Goal: Task Accomplishment & Management: Use online tool/utility

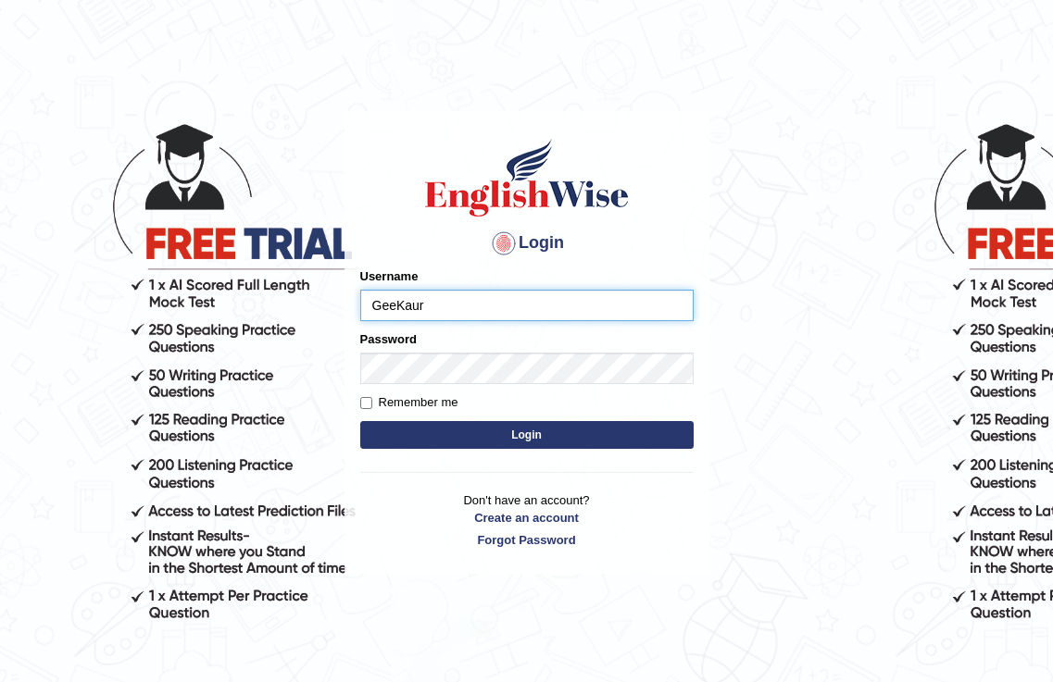
type input "GeeKaur"
click at [363, 408] on input "Remember me" at bounding box center [366, 403] width 12 height 12
checkbox input "true"
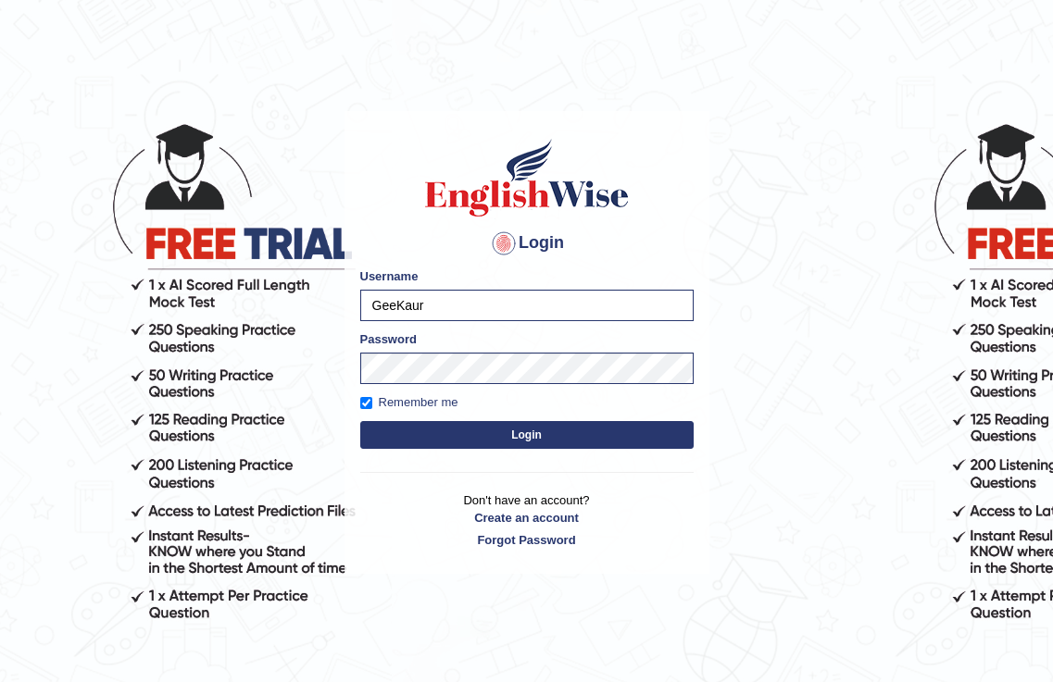
click at [418, 438] on button "Login" at bounding box center [526, 435] width 333 height 28
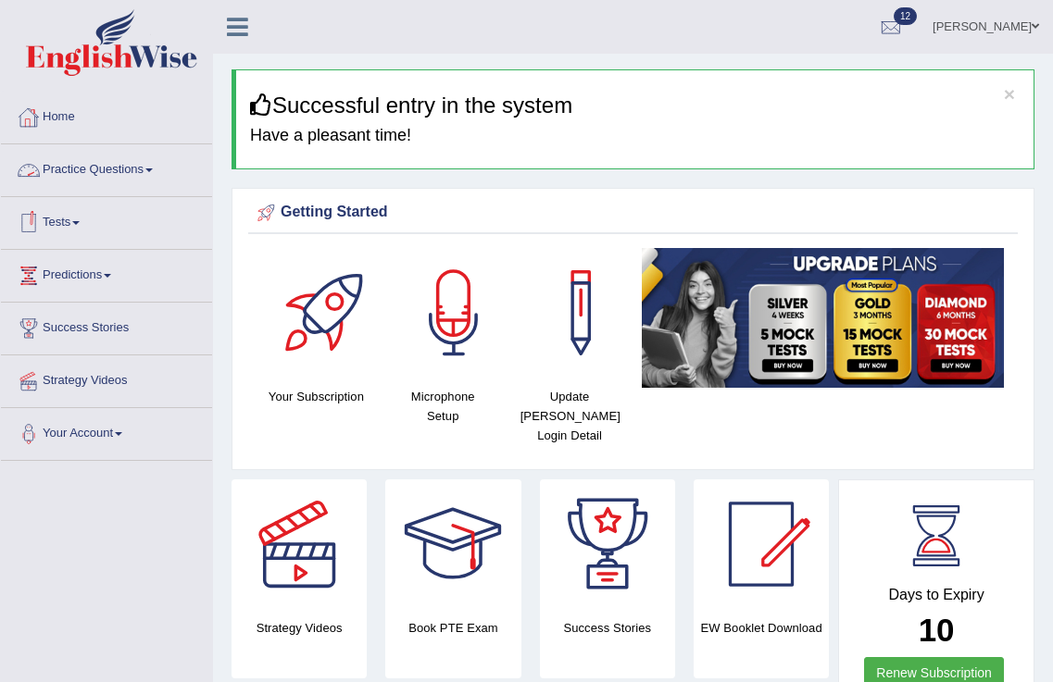
click at [153, 169] on span at bounding box center [148, 171] width 7 height 4
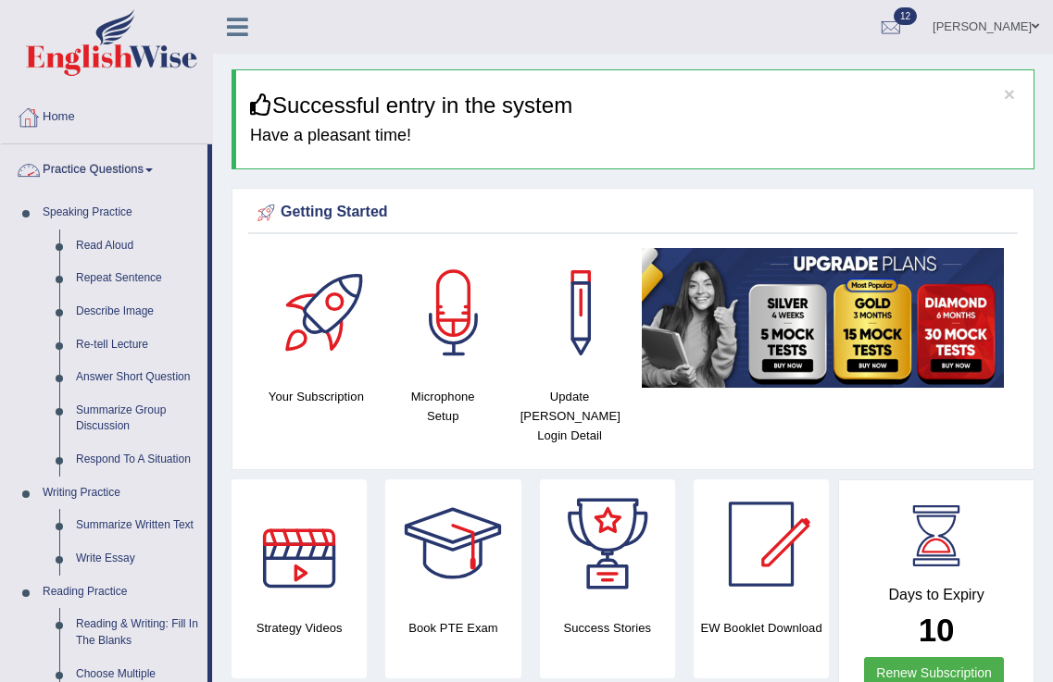
scroll to position [340, 0]
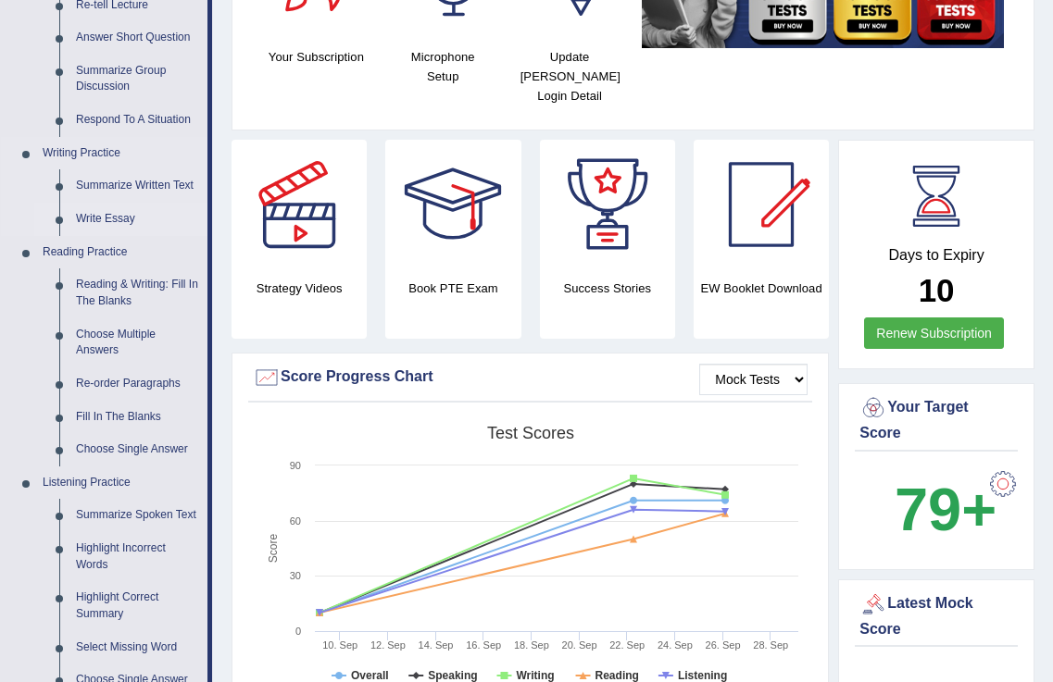
click at [104, 216] on link "Write Essay" at bounding box center [138, 219] width 140 height 33
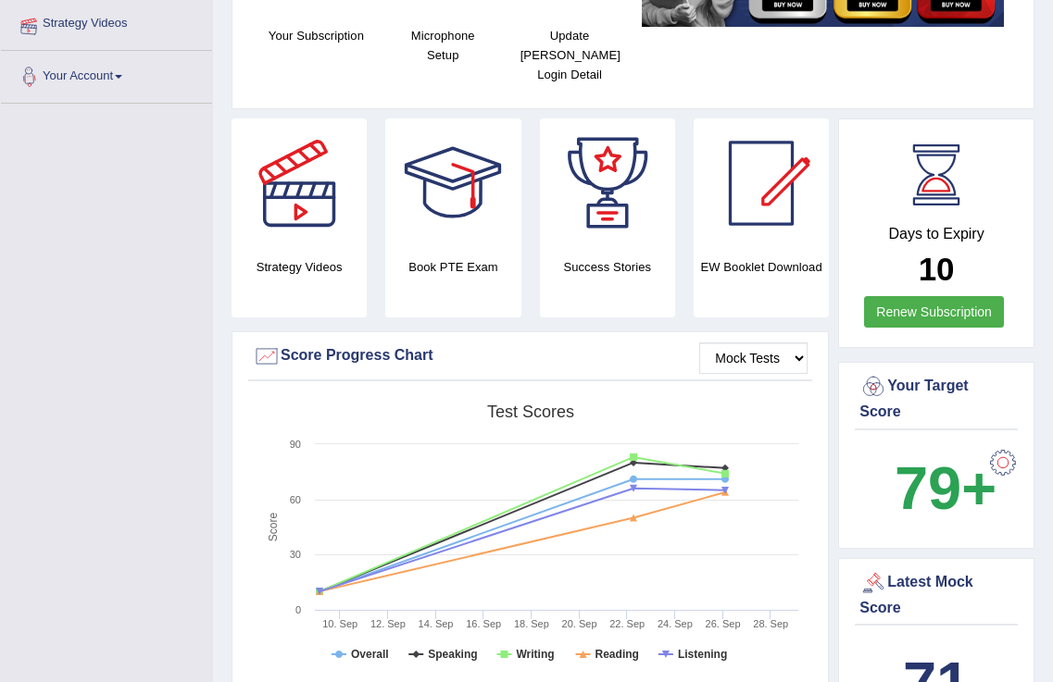
scroll to position [439, 0]
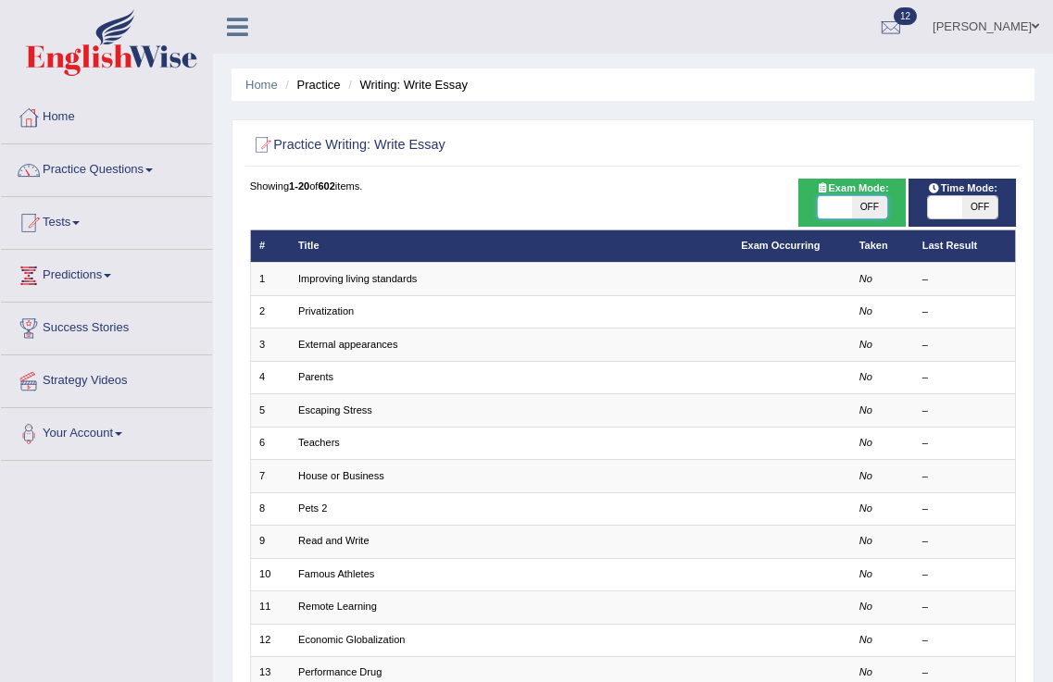
click at [823, 212] on span at bounding box center [835, 207] width 34 height 22
checkbox input "true"
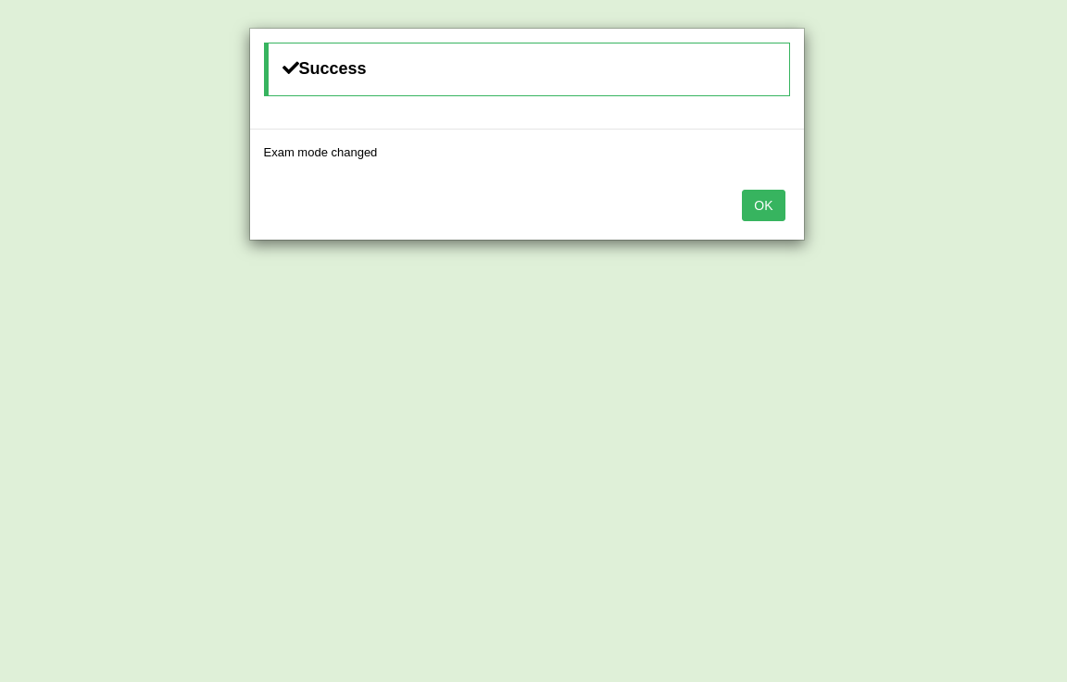
click at [766, 201] on button "OK" at bounding box center [763, 205] width 43 height 31
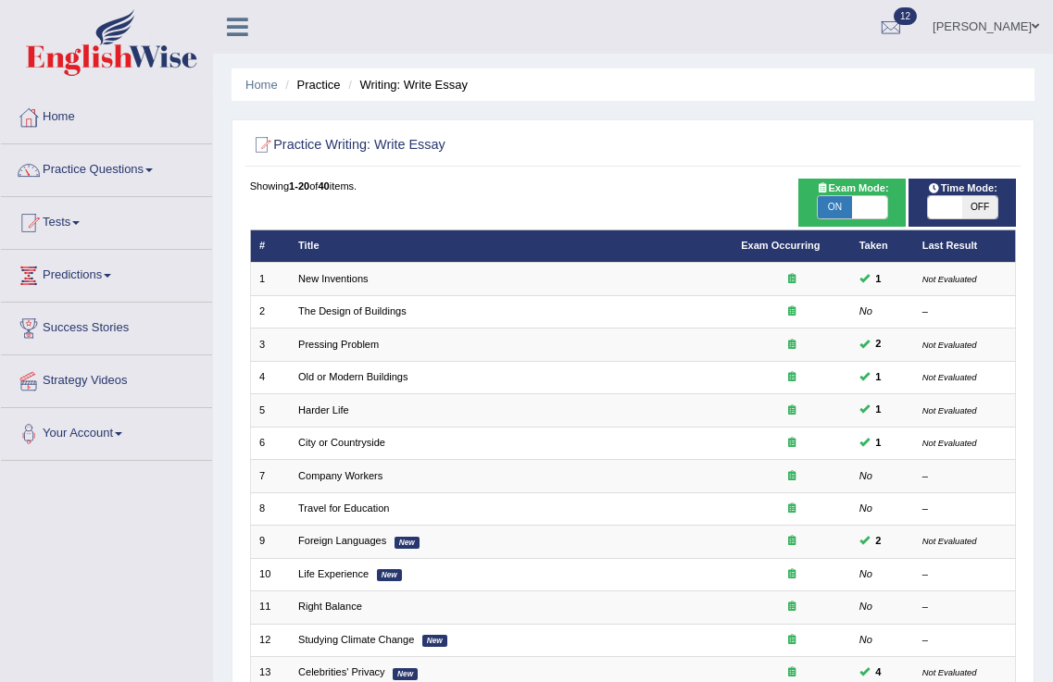
click at [946, 204] on span at bounding box center [945, 207] width 34 height 22
checkbox input "true"
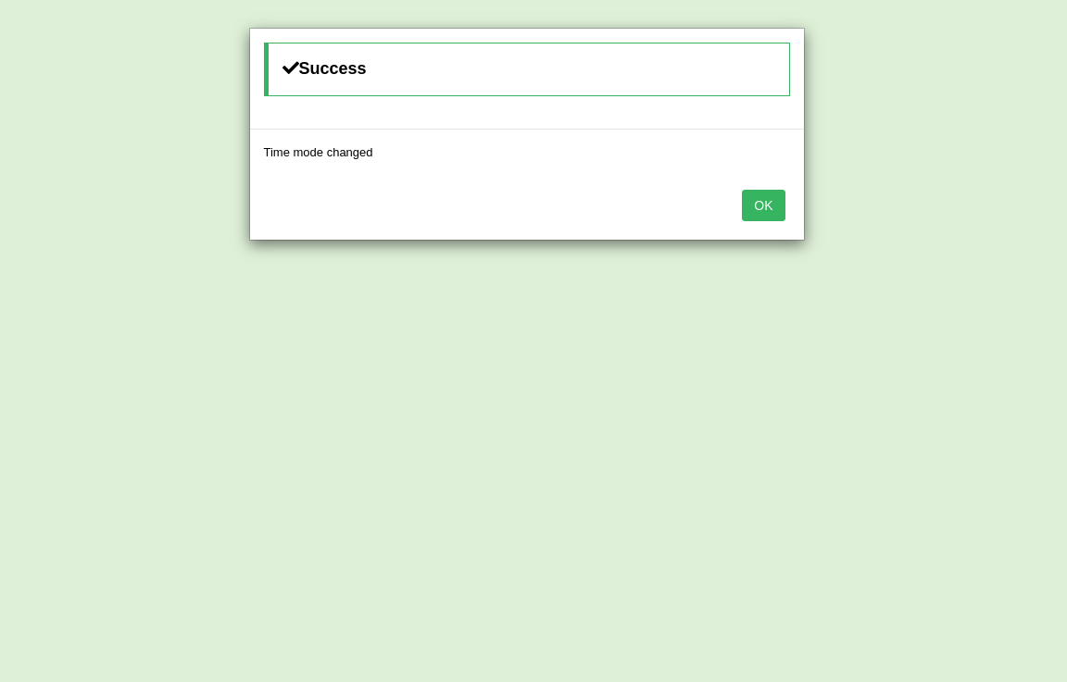
click at [771, 199] on button "OK" at bounding box center [763, 205] width 43 height 31
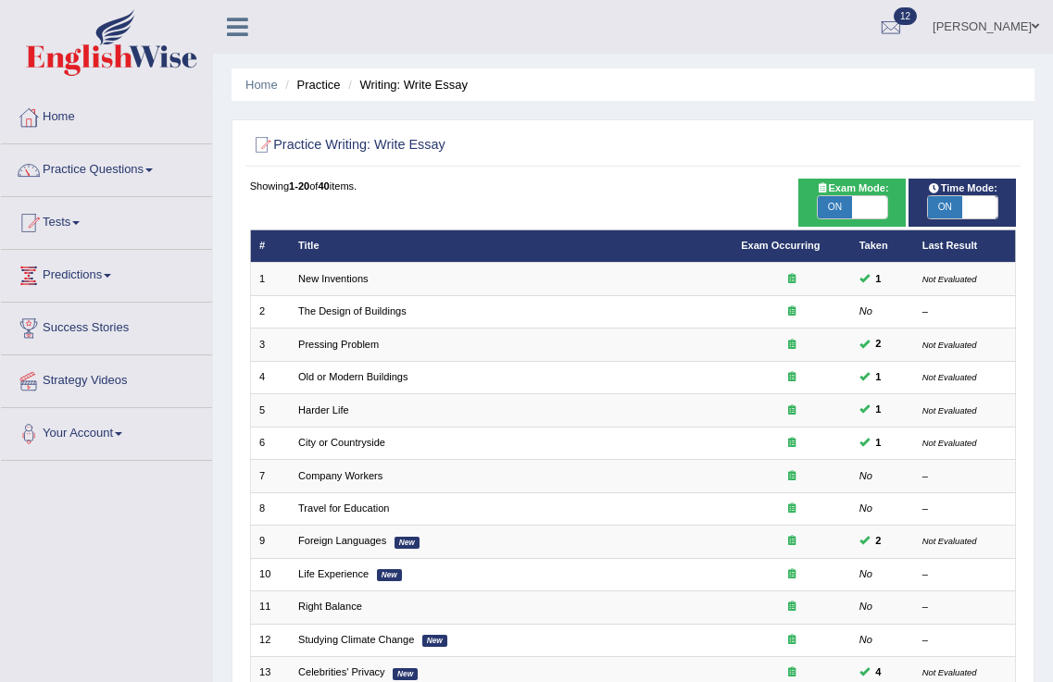
scroll to position [340, 0]
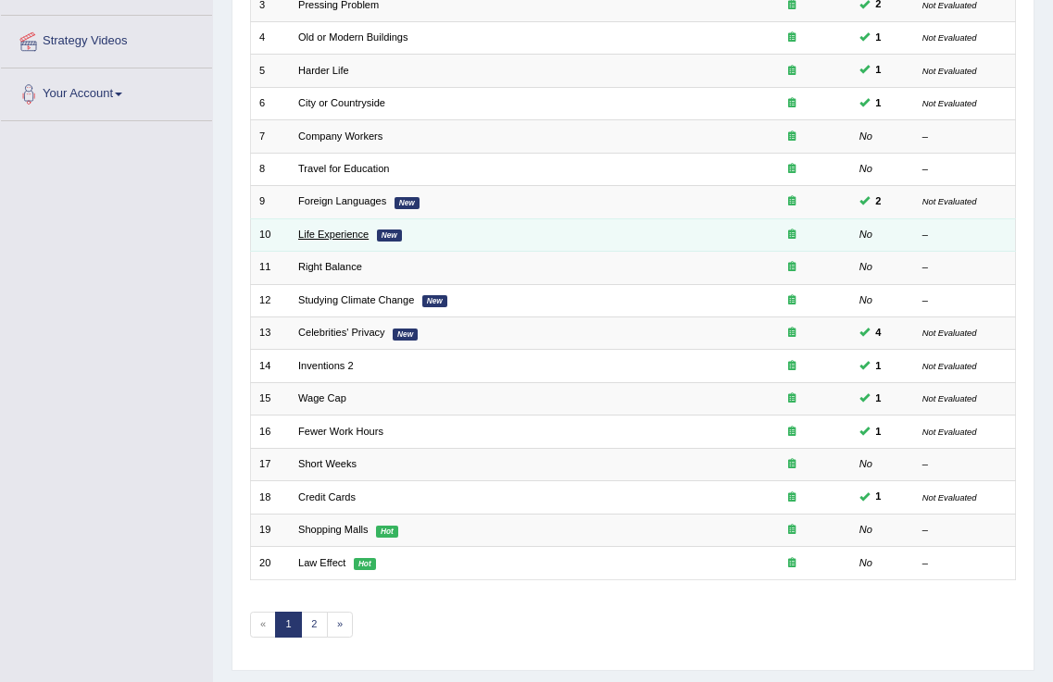
click at [310, 237] on link "Life Experience" at bounding box center [333, 234] width 70 height 11
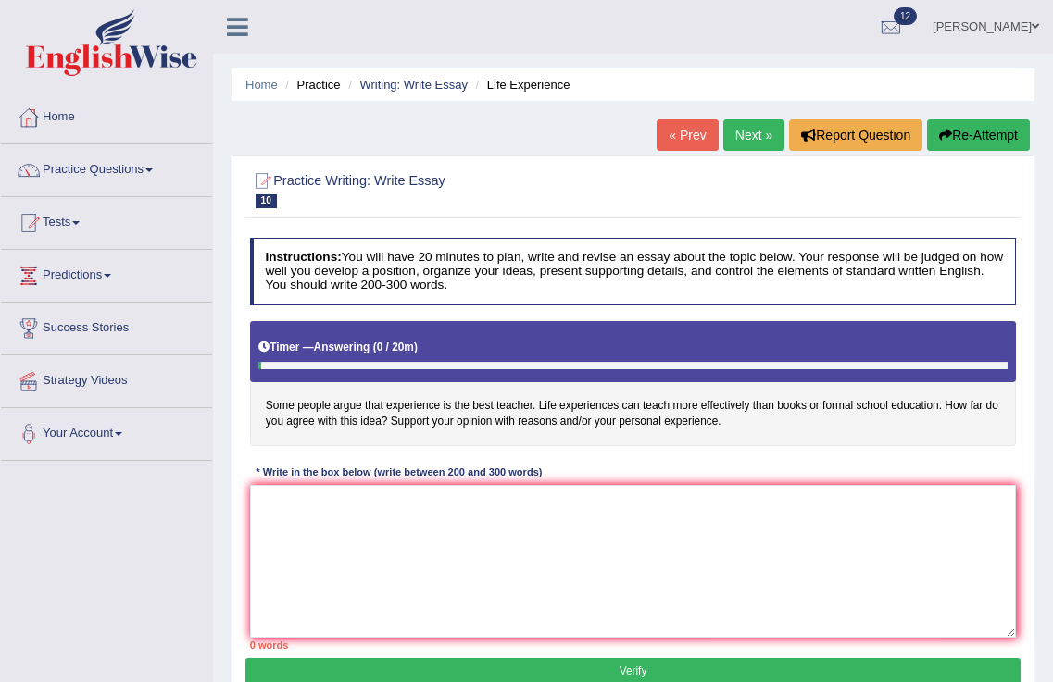
scroll to position [290, 0]
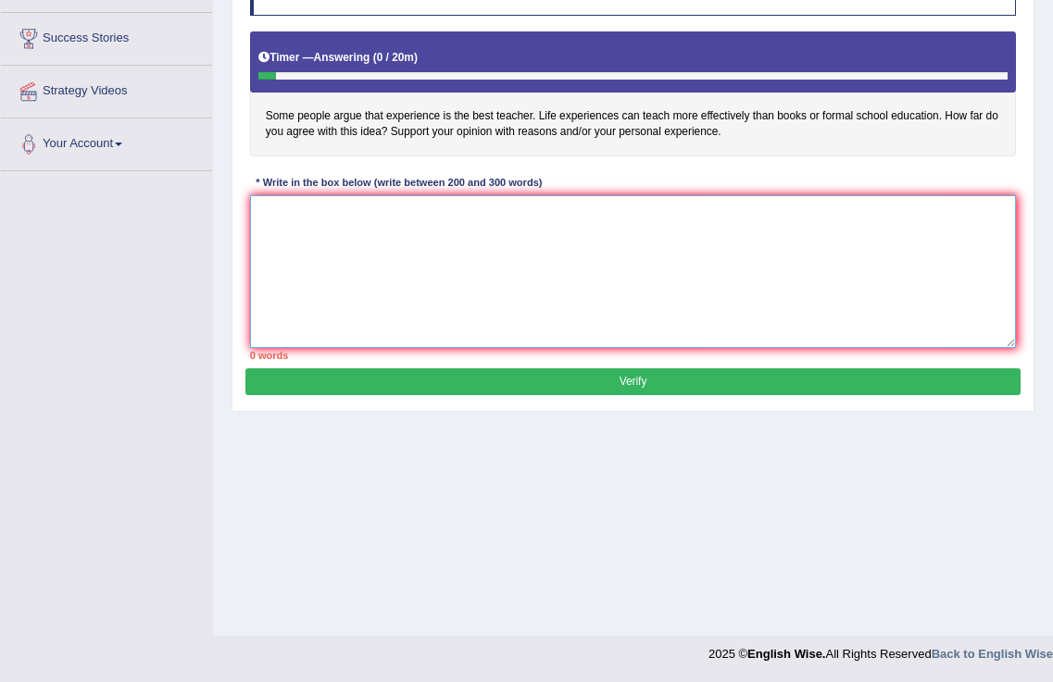
click at [259, 217] on textarea at bounding box center [633, 271] width 767 height 153
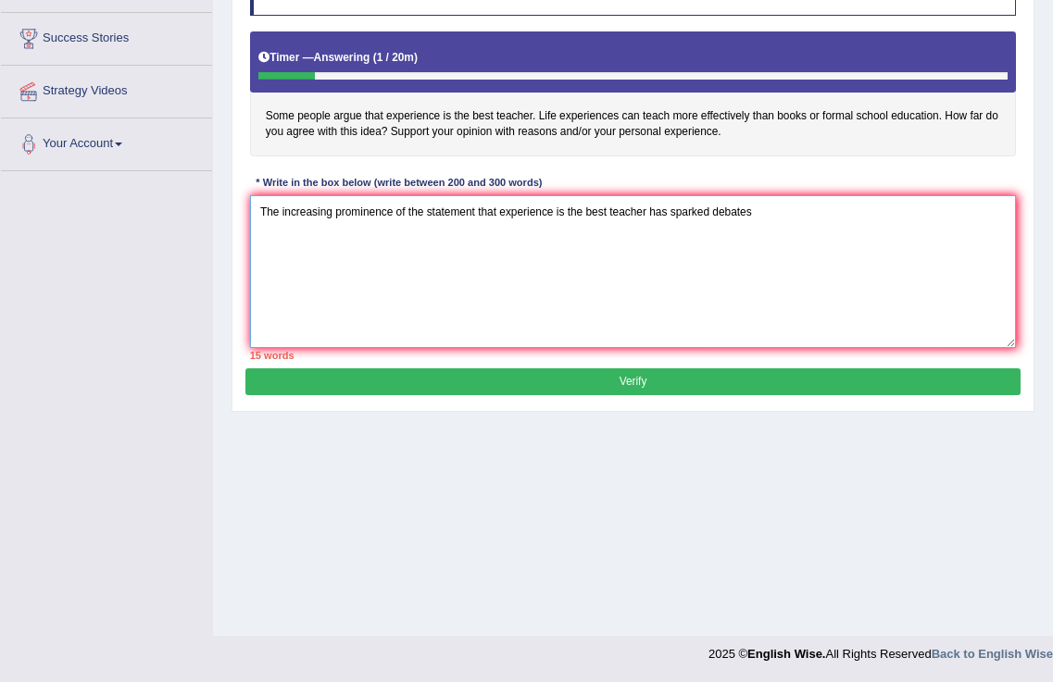
click at [498, 206] on textarea "The increasing prominence of the statement that experience is the best teacher …" at bounding box center [633, 271] width 767 height 153
click at [669, 210] on textarea "The increasing prominence of the statement whether experience is the best teach…" at bounding box center [633, 271] width 767 height 153
click at [519, 210] on textarea "The increasing prominence of the statement whether experience is the best teach…" at bounding box center [633, 271] width 767 height 153
click at [669, 209] on textarea "The increasing prominence of the statement whether experience is the best teach…" at bounding box center [633, 271] width 767 height 153
click at [936, 211] on textarea "The increasing prominence of the statement whether experience is the best teach…" at bounding box center [633, 271] width 767 height 153
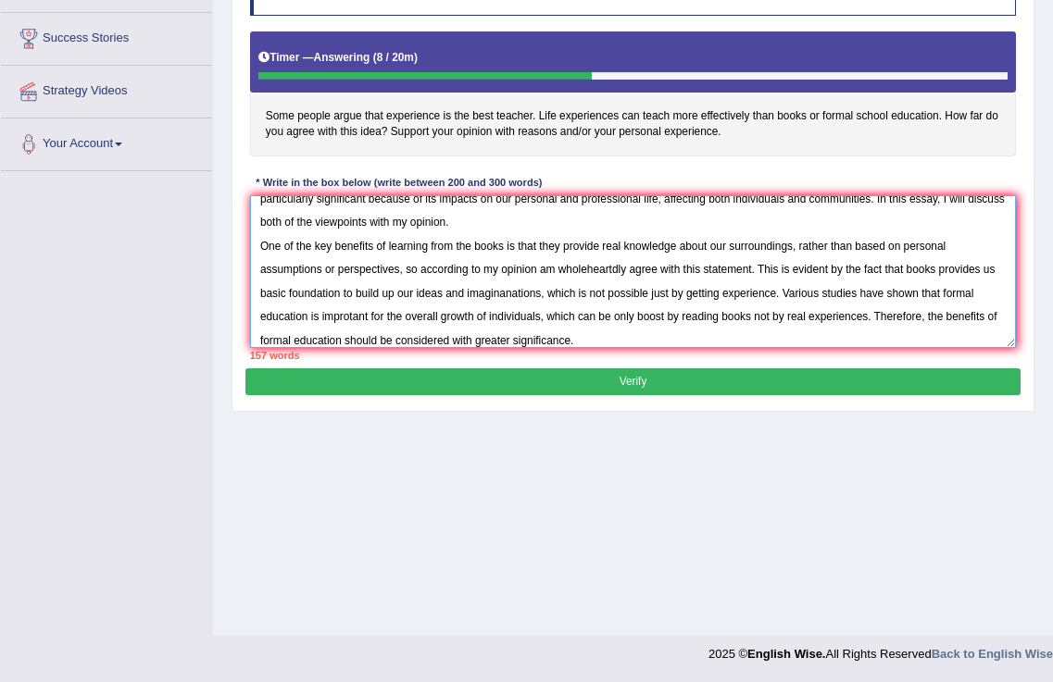
scroll to position [71, 0]
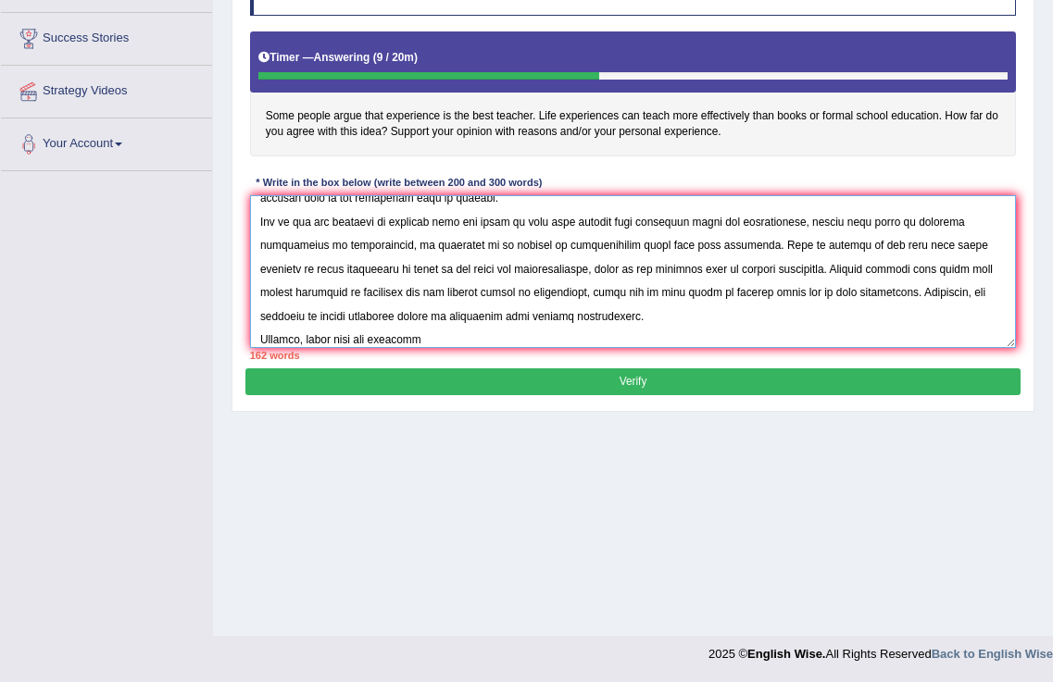
click at [628, 246] on textarea at bounding box center [633, 271] width 767 height 153
click at [429, 344] on textarea at bounding box center [633, 271] width 767 height 153
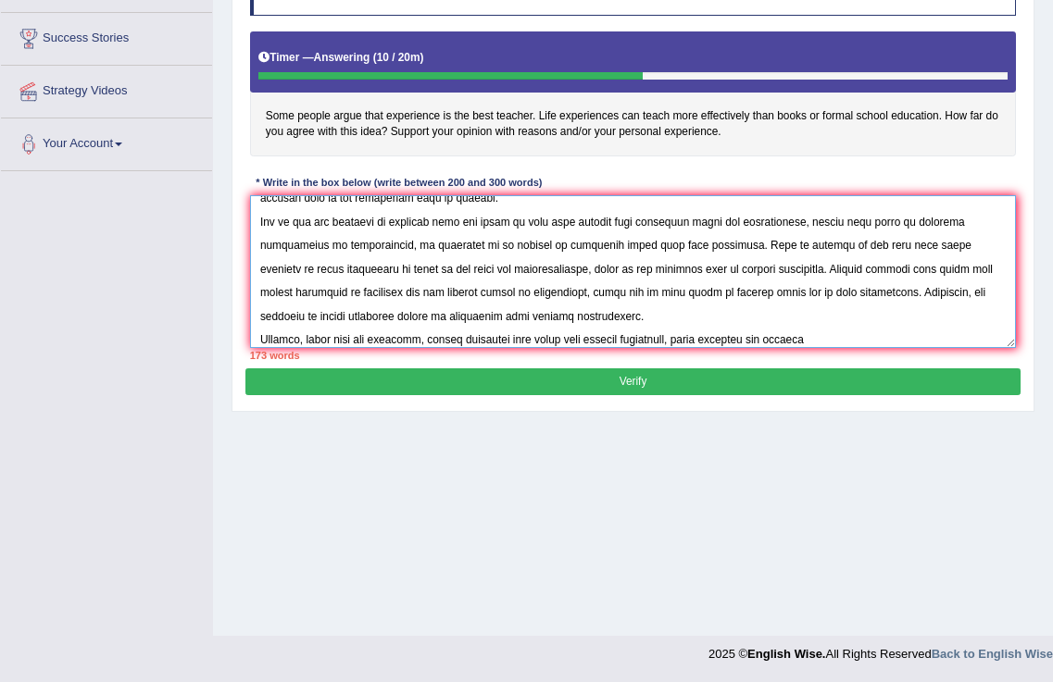
click at [717, 341] on textarea at bounding box center [633, 271] width 767 height 153
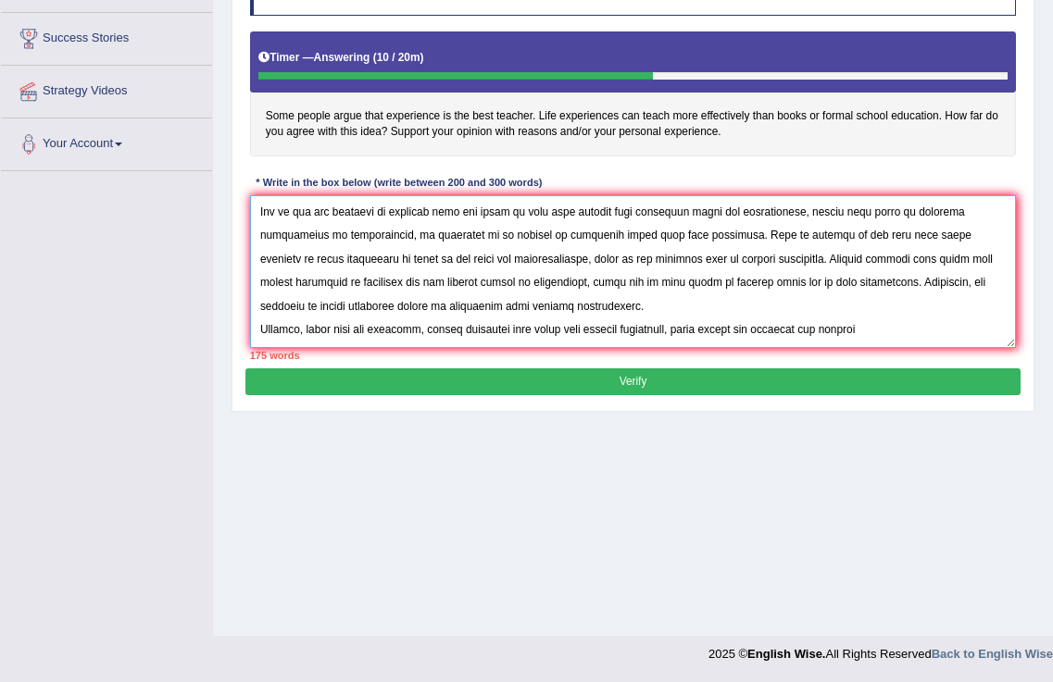
click at [829, 338] on textarea at bounding box center [633, 271] width 767 height 153
click at [839, 314] on textarea at bounding box center [633, 271] width 767 height 153
click at [870, 332] on textarea at bounding box center [633, 271] width 767 height 153
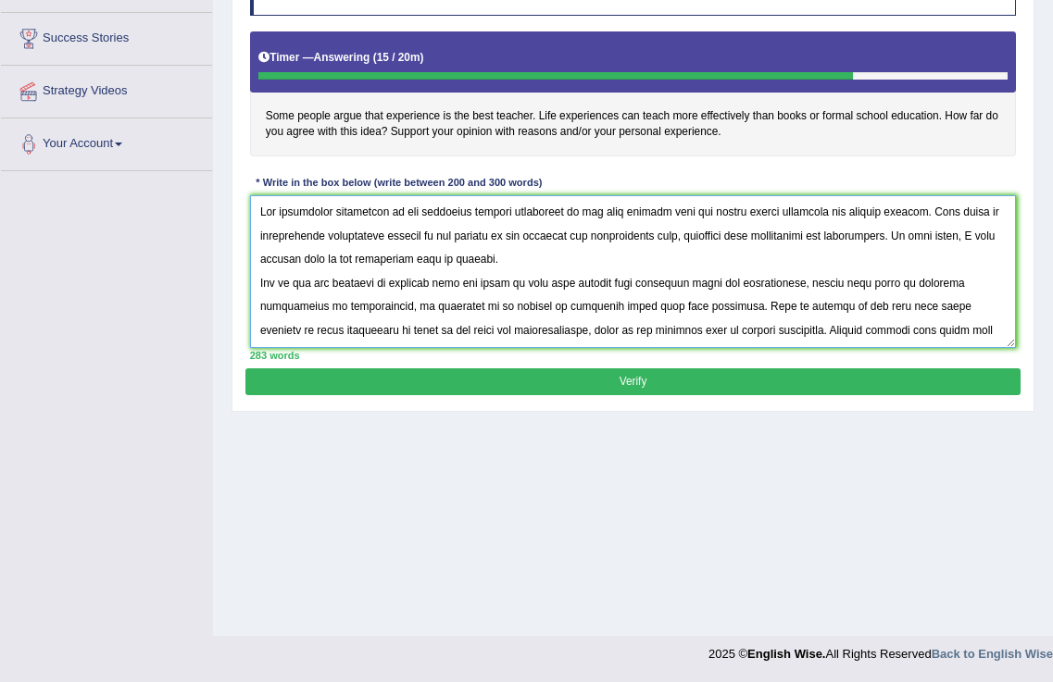
scroll to position [0, 0]
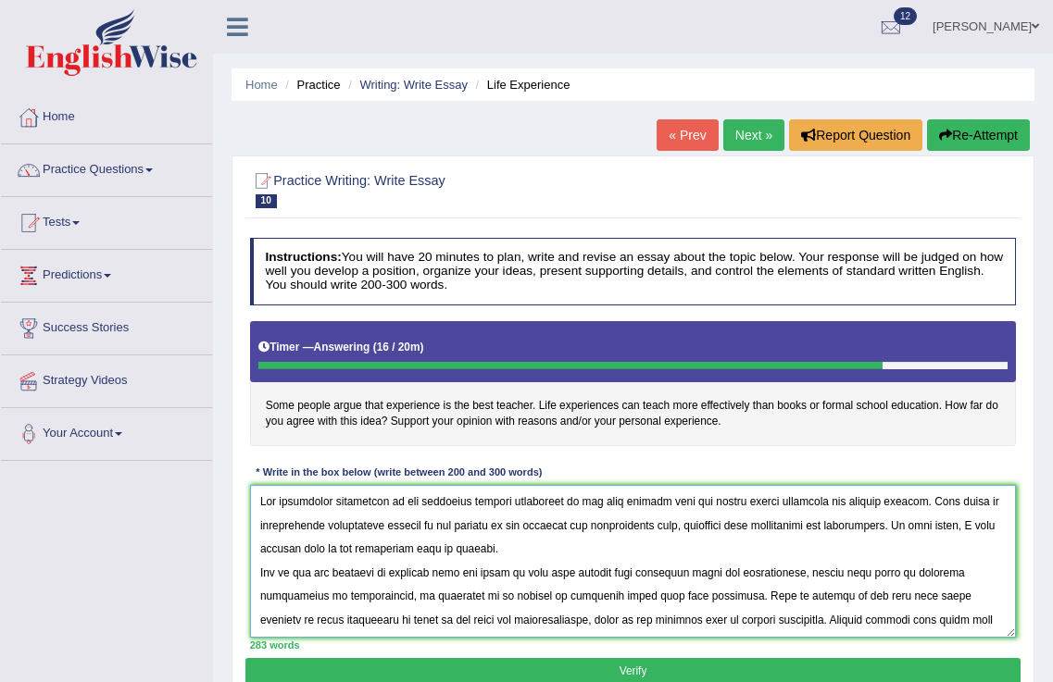
click at [469, 569] on textarea at bounding box center [633, 561] width 767 height 153
click at [540, 621] on textarea at bounding box center [633, 561] width 767 height 153
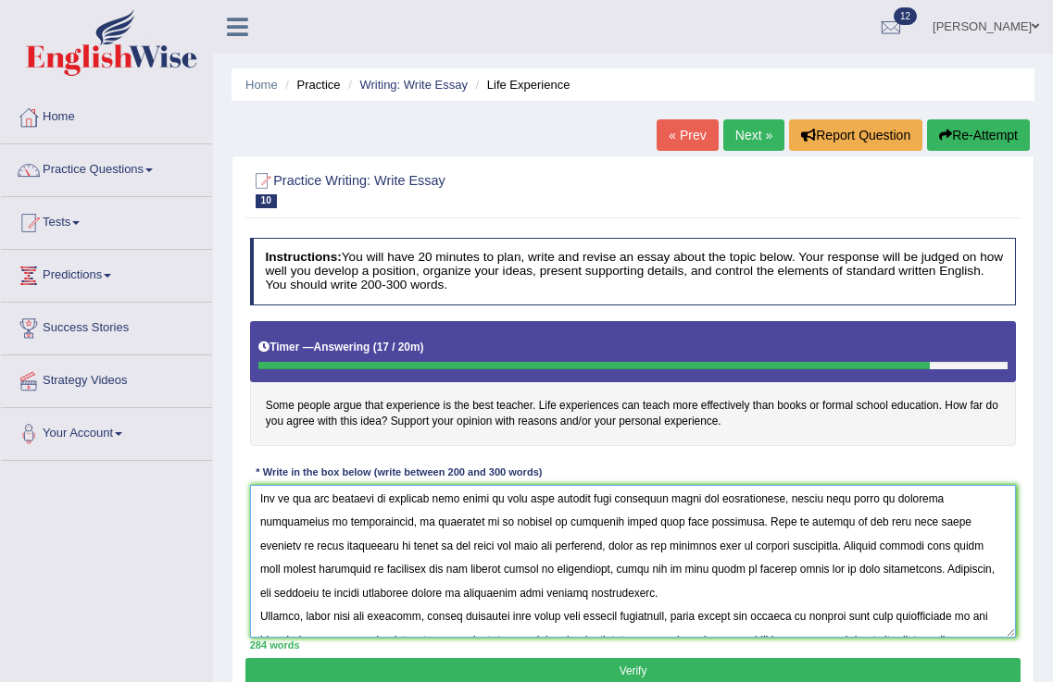
scroll to position [131, 0]
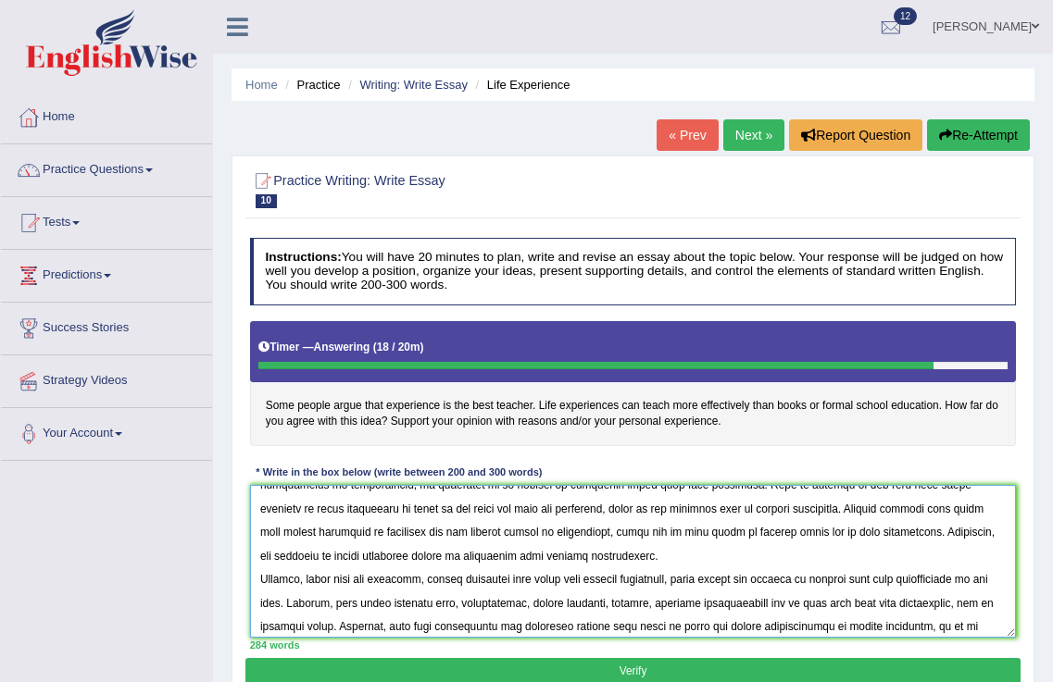
click at [383, 531] on textarea at bounding box center [633, 561] width 767 height 153
click at [445, 577] on textarea at bounding box center [633, 561] width 767 height 153
click at [444, 581] on textarea at bounding box center [633, 561] width 767 height 153
click at [745, 579] on textarea at bounding box center [633, 561] width 767 height 153
click at [325, 602] on textarea at bounding box center [633, 561] width 767 height 153
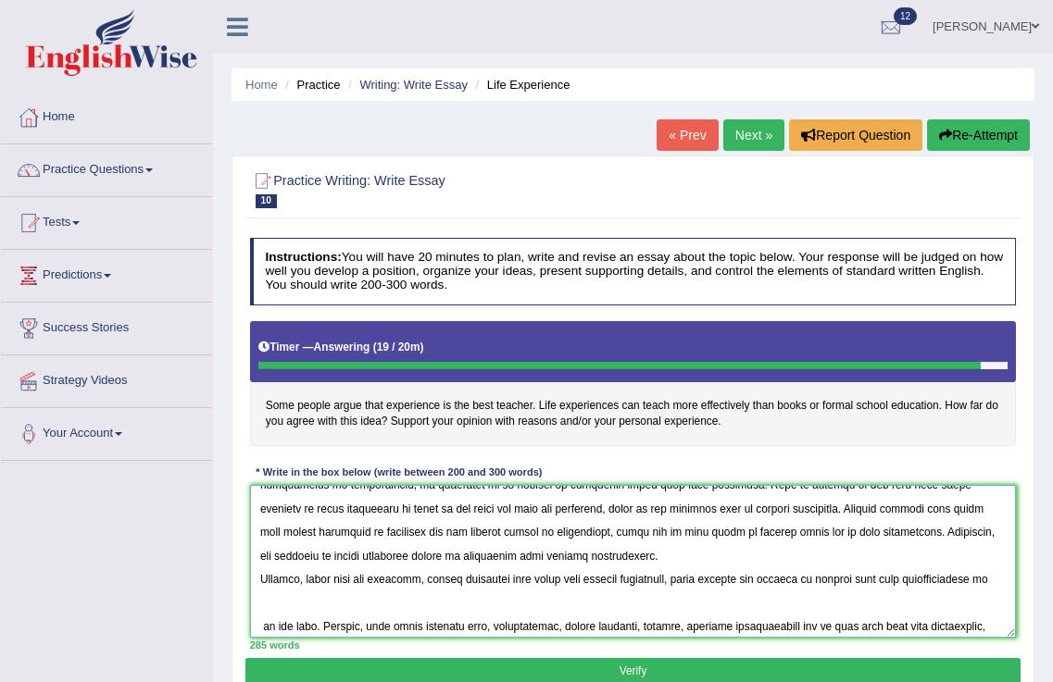
scroll to position [155, 0]
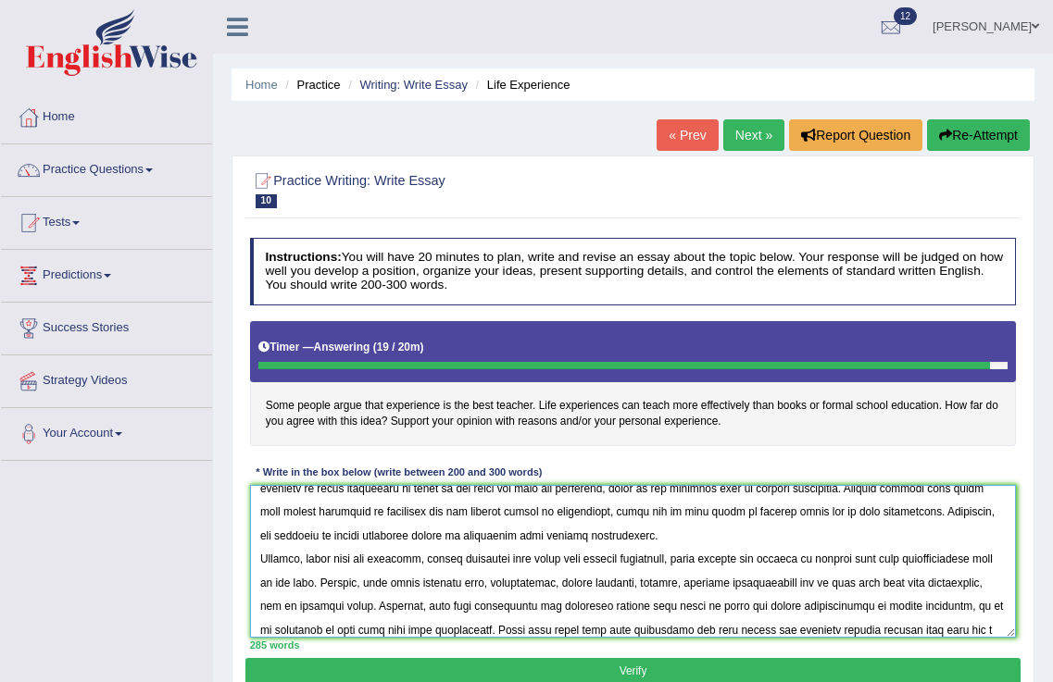
click at [325, 584] on textarea at bounding box center [633, 561] width 767 height 153
click at [546, 578] on textarea at bounding box center [633, 561] width 767 height 153
click at [909, 584] on textarea at bounding box center [633, 561] width 767 height 153
type textarea "The increasing prominence of the statement whether experience is the best teach…"
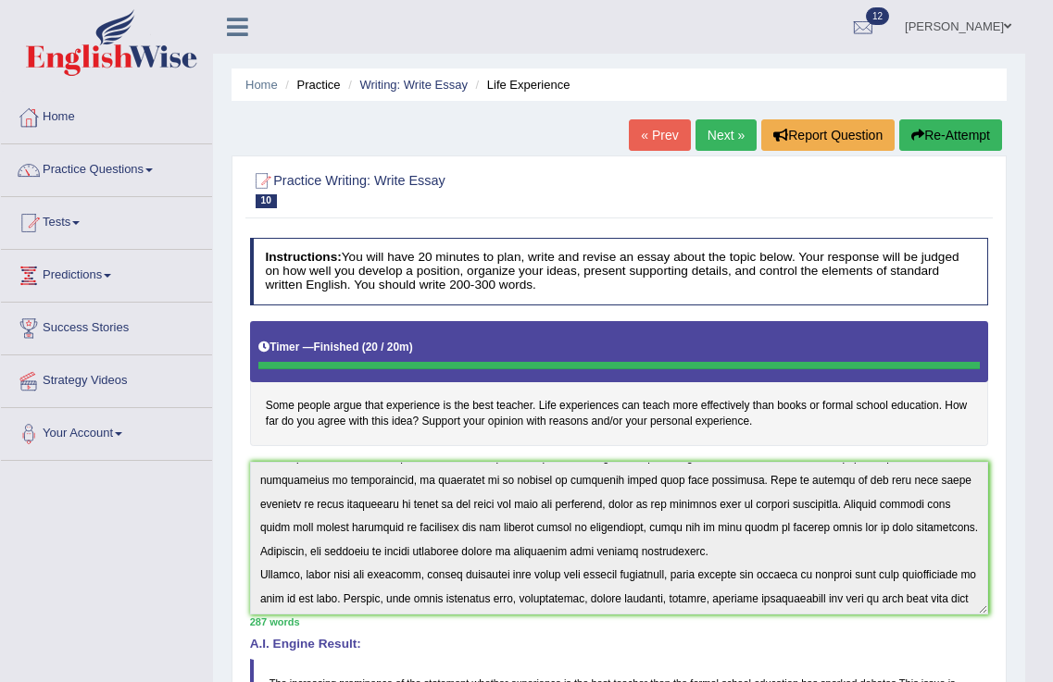
scroll to position [250, 0]
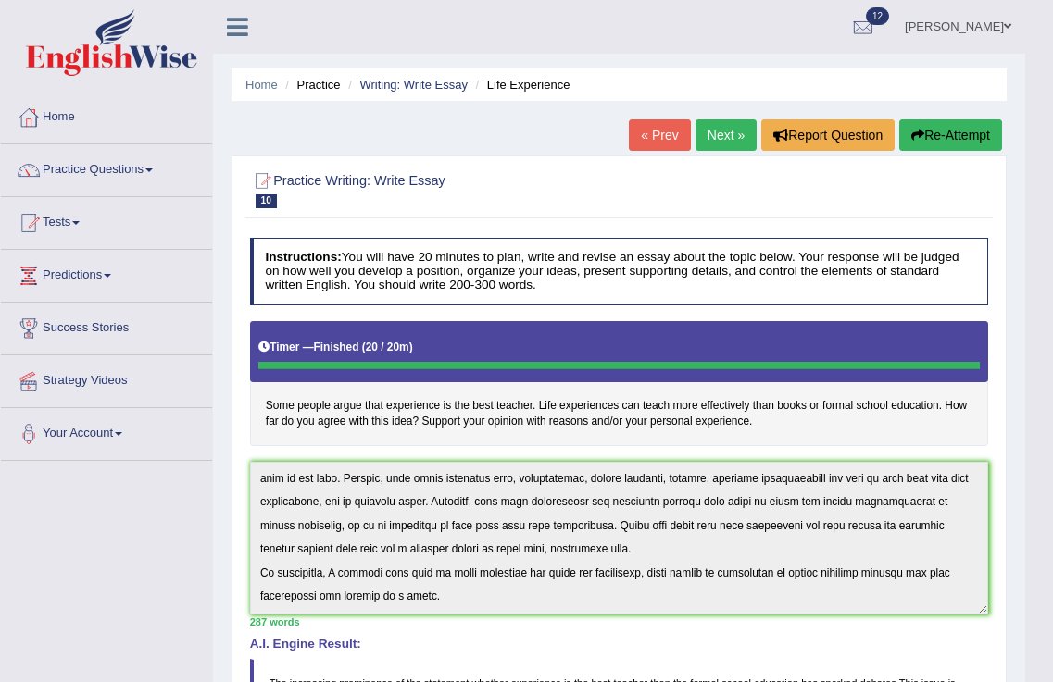
click at [957, 130] on button "Re-Attempt" at bounding box center [950, 134] width 103 height 31
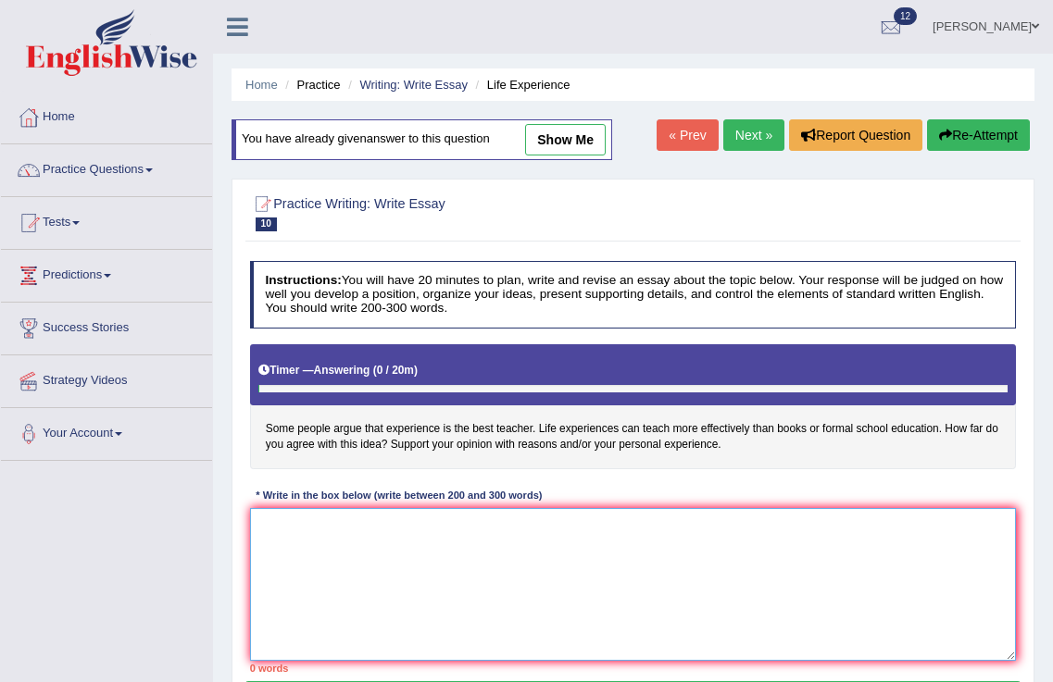
click at [344, 524] on textarea at bounding box center [633, 584] width 767 height 153
paste textarea "The increasing prominence of the statement whether experience is the best teach…"
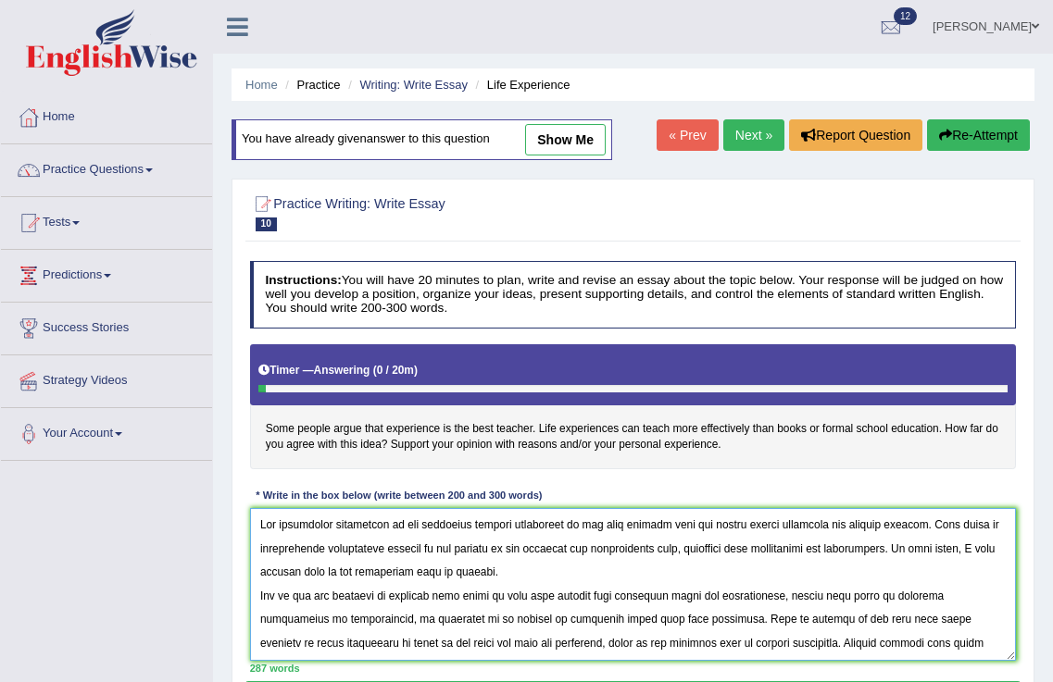
click at [624, 615] on textarea at bounding box center [633, 584] width 767 height 153
click at [630, 620] on textarea at bounding box center [633, 584] width 767 height 153
click at [626, 621] on textarea at bounding box center [633, 584] width 767 height 153
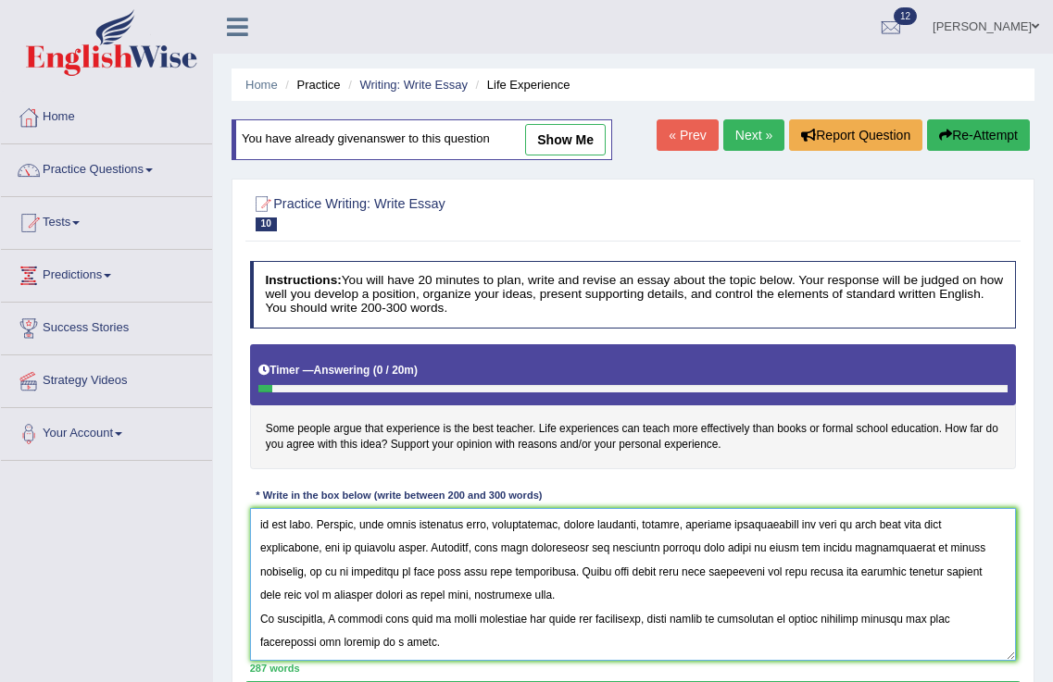
click at [479, 614] on textarea at bounding box center [633, 584] width 767 height 153
click at [481, 620] on textarea at bounding box center [633, 584] width 767 height 153
click at [649, 547] on textarea at bounding box center [633, 584] width 767 height 153
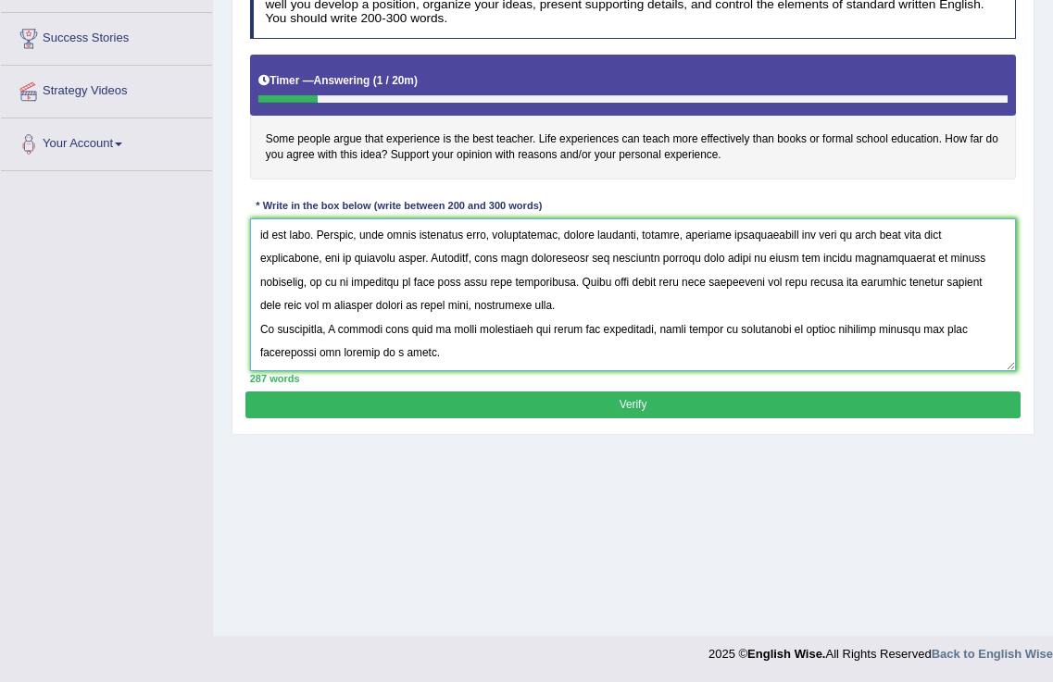
type textarea "The increasing prominence of the statement whether experience is the best teach…"
click at [641, 399] on button "Verify" at bounding box center [632, 405] width 774 height 27
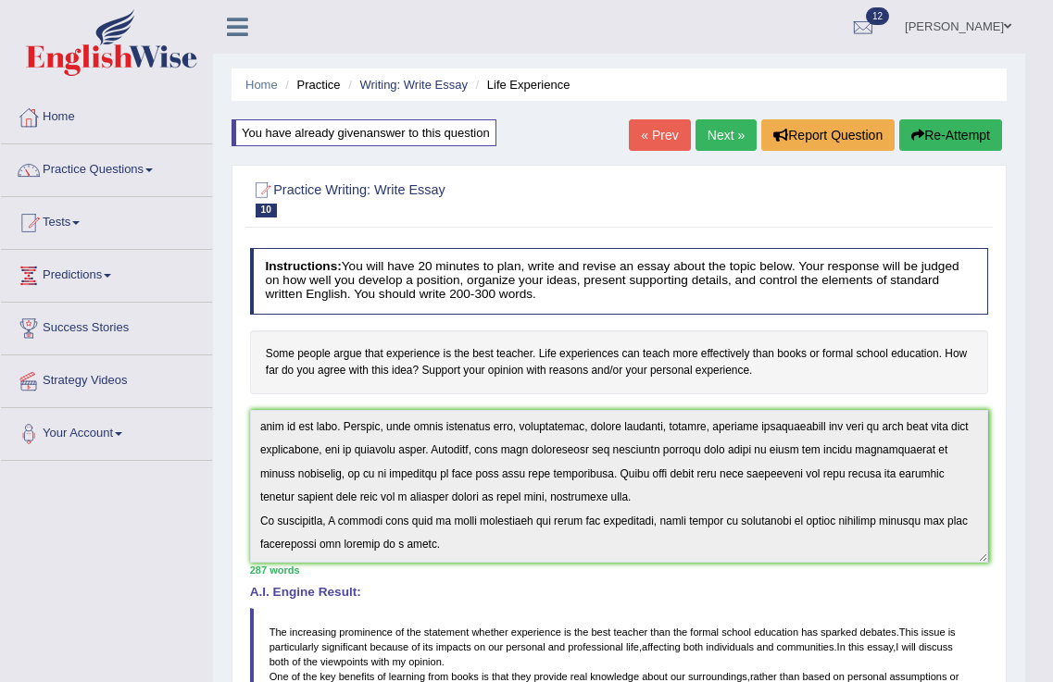
click at [694, 579] on div "Instructions: You will have 20 minutes to plan, write and revise an essay about…" at bounding box center [618, 629] width 746 height 778
click at [986, 131] on button "Re-Attempt" at bounding box center [950, 134] width 103 height 31
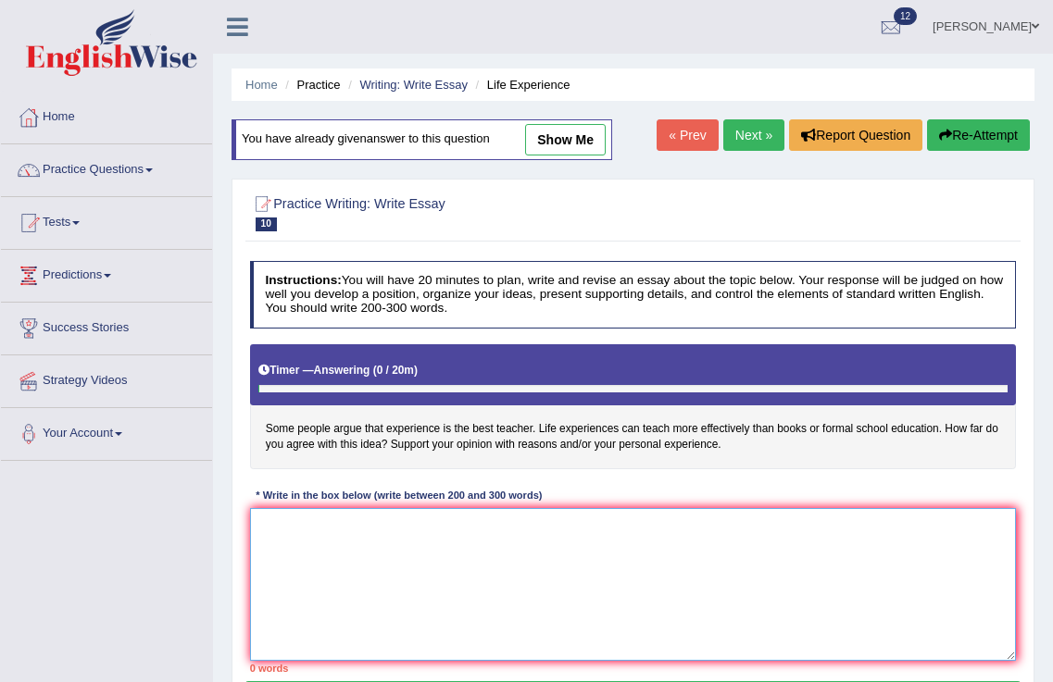
click at [382, 550] on textarea at bounding box center [633, 584] width 767 height 153
paste textarea "The increasing prominence of the statement whether experience is the best teach…"
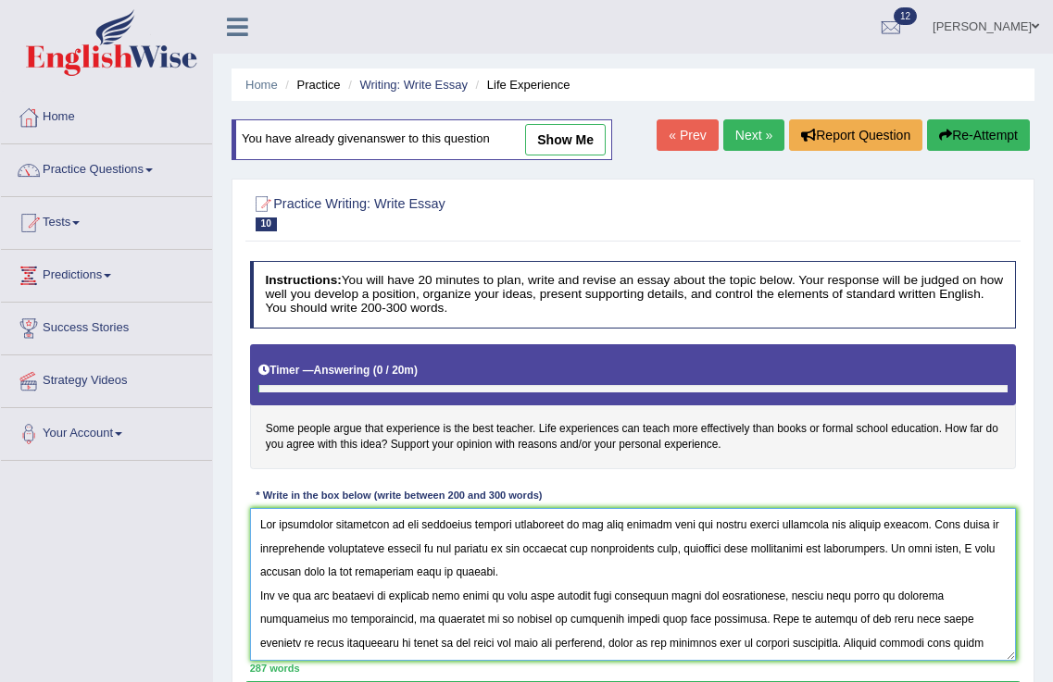
scroll to position [238, 0]
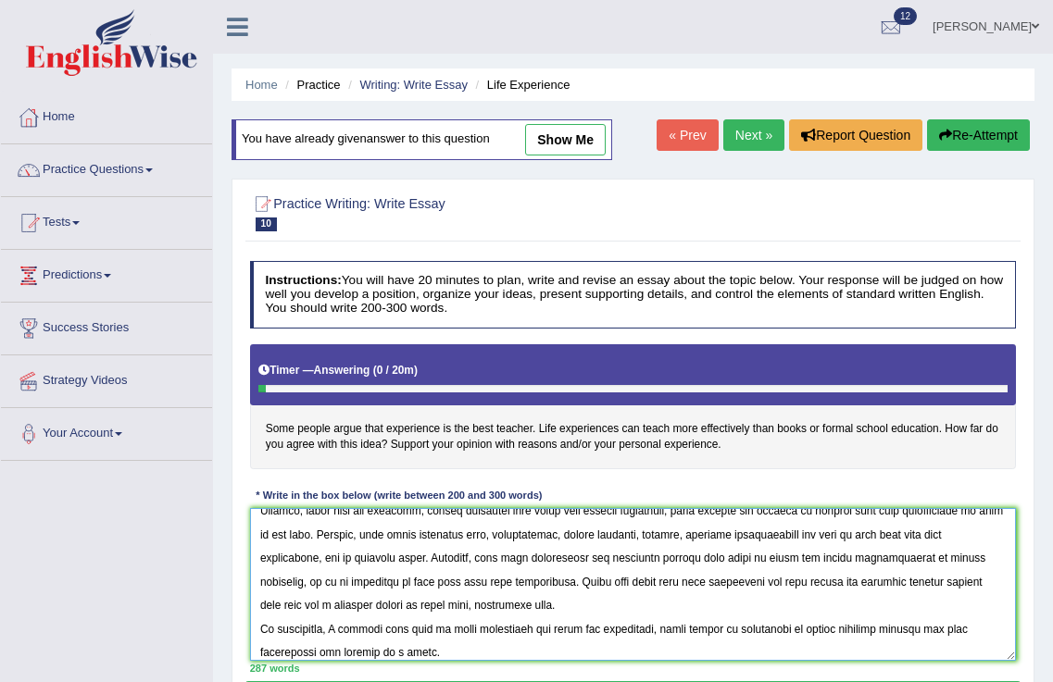
click at [294, 532] on textarea at bounding box center [633, 584] width 767 height 153
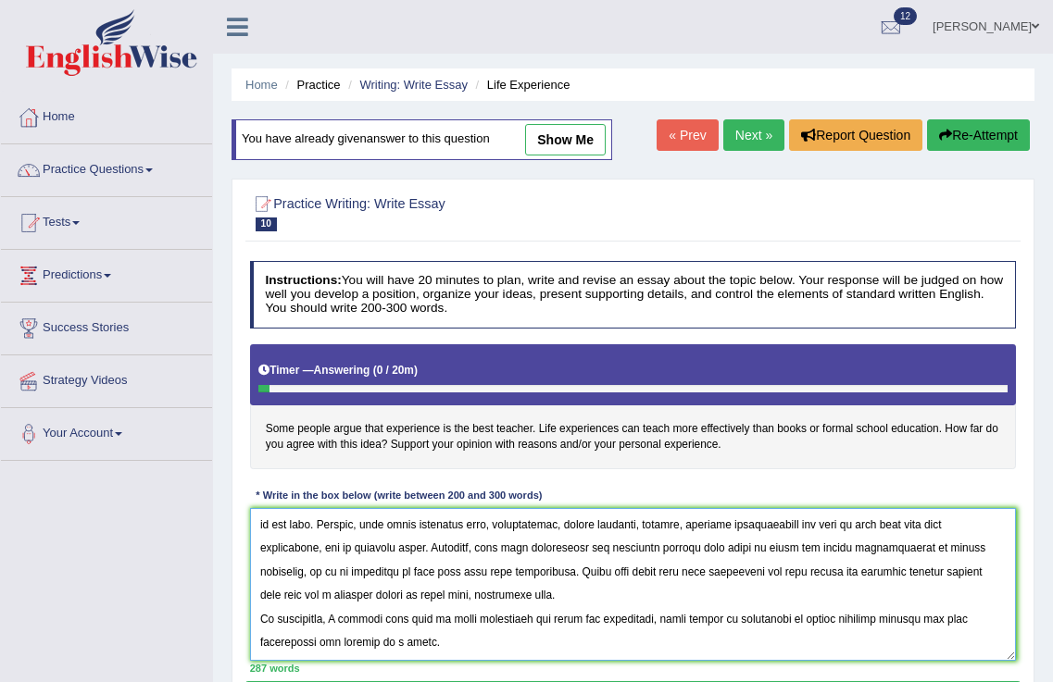
scroll to position [290, 0]
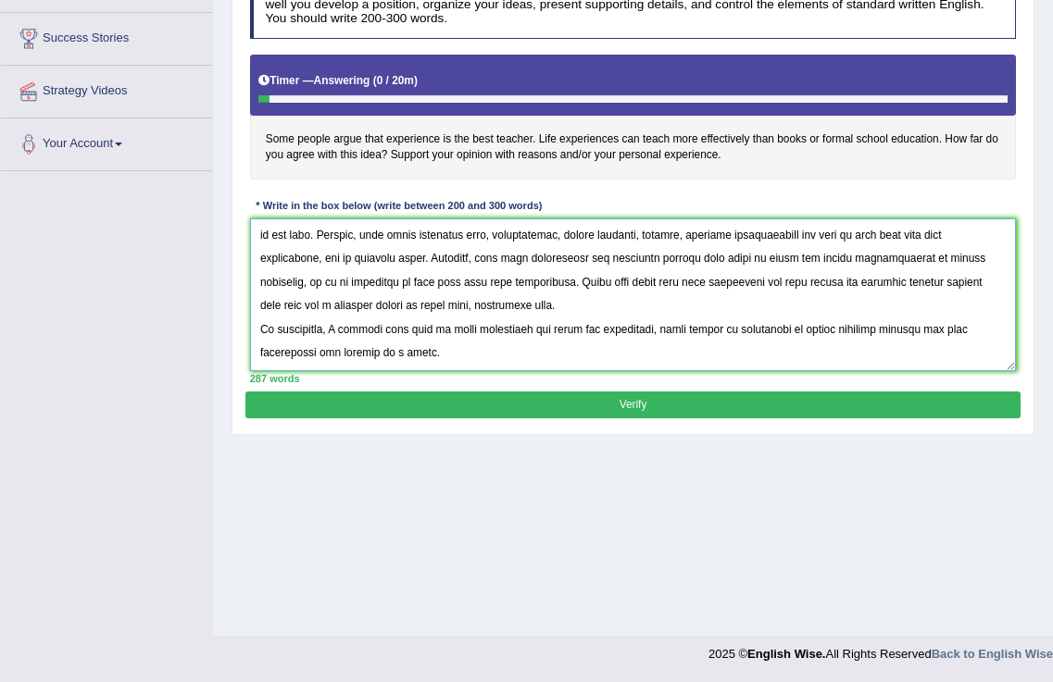
type textarea "The increasing prominence of the statement whether experience is the best teach…"
click at [664, 409] on button "Verify" at bounding box center [632, 405] width 774 height 27
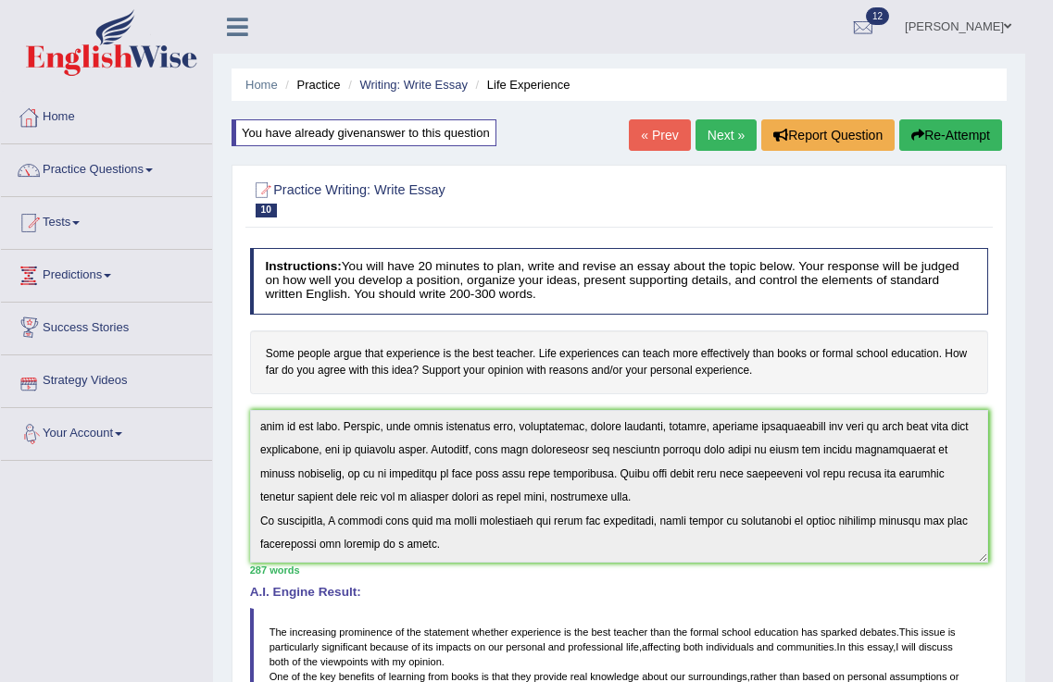
scroll to position [490, 0]
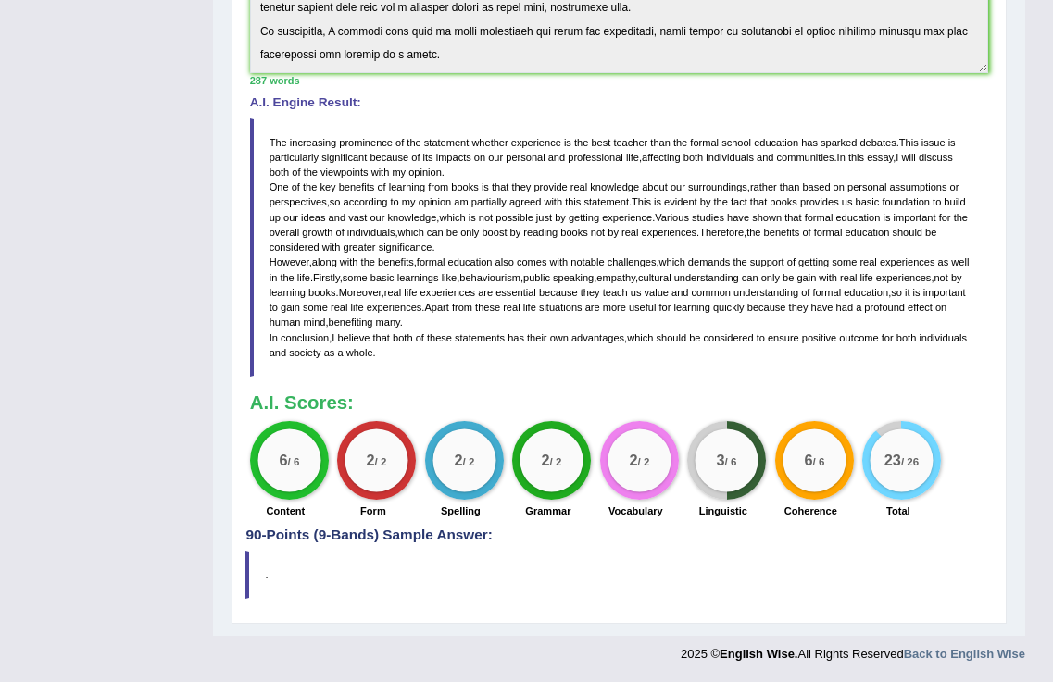
click at [376, 534] on h4 "90-Points (9-Bands) Sample Answer:" at bounding box center [618, 144] width 746 height 797
